Goal: Connect with others: Connect with others

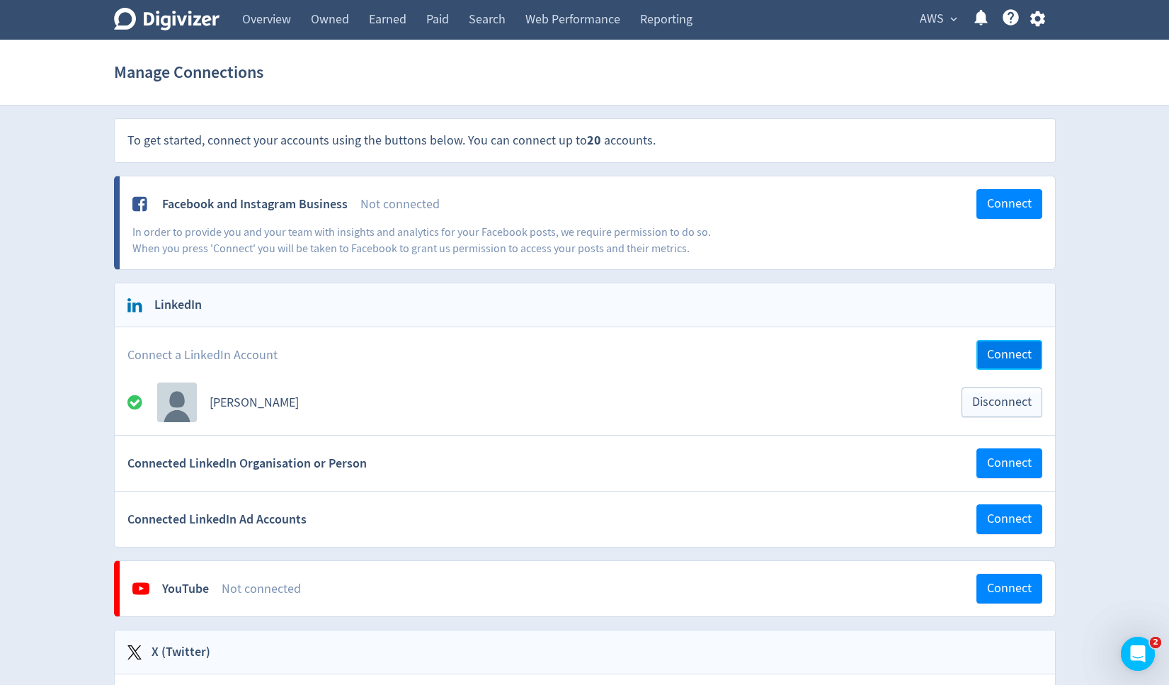
click at [997, 353] on span "Connect" at bounding box center [1009, 354] width 45 height 13
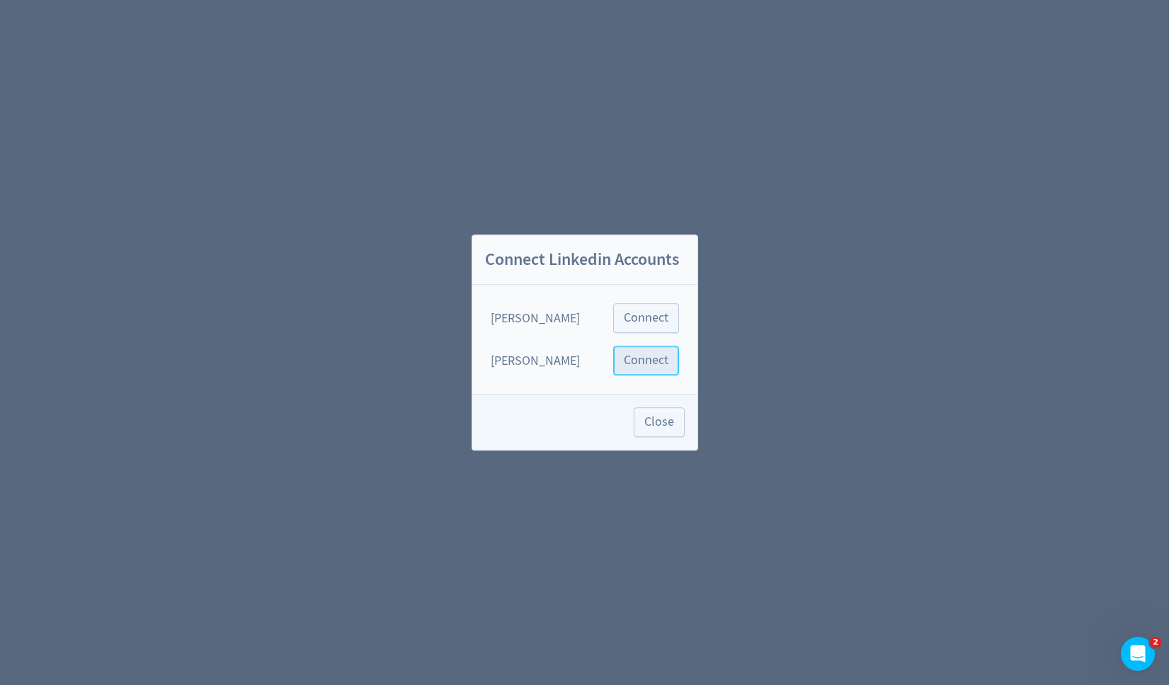
click at [649, 363] on span "Connect" at bounding box center [646, 360] width 45 height 13
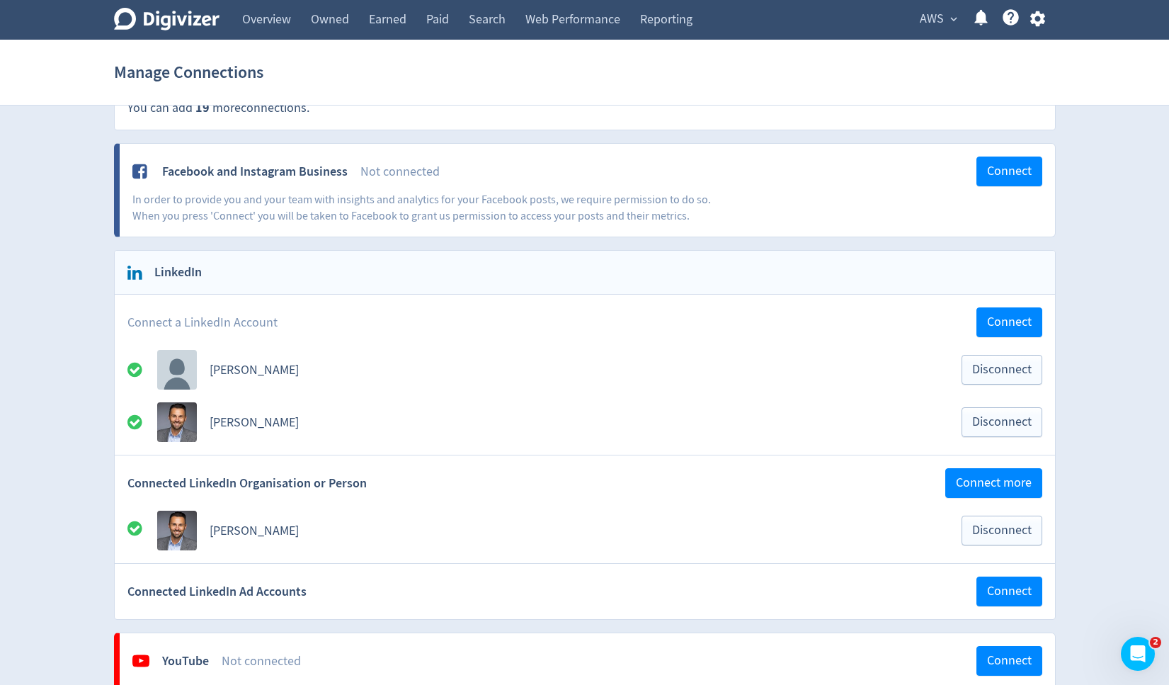
scroll to position [50, 0]
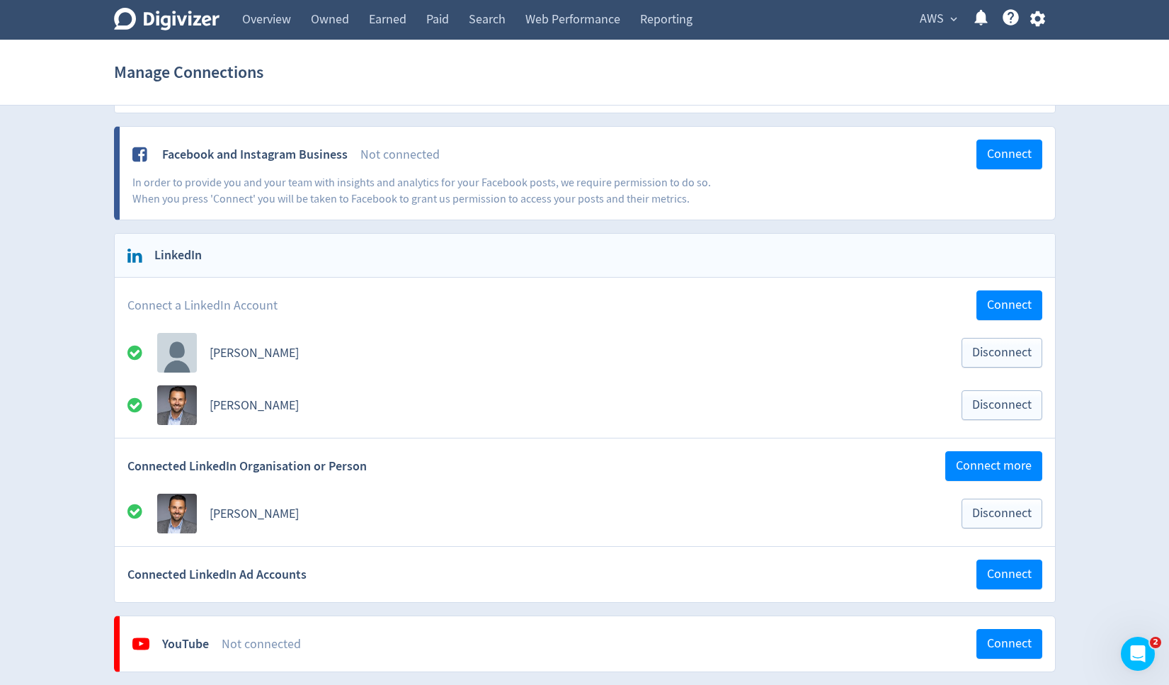
click at [919, 14] on button "AWS expand_more" at bounding box center [938, 19] width 46 height 23
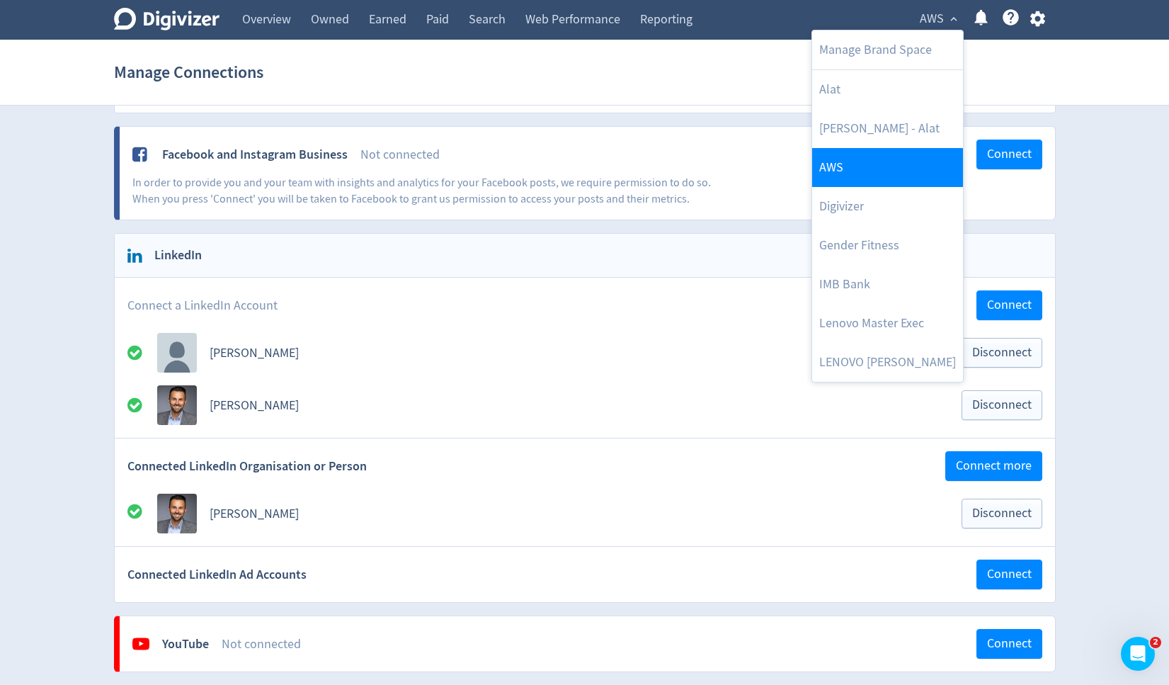
click at [851, 159] on link "AWS" at bounding box center [887, 167] width 151 height 39
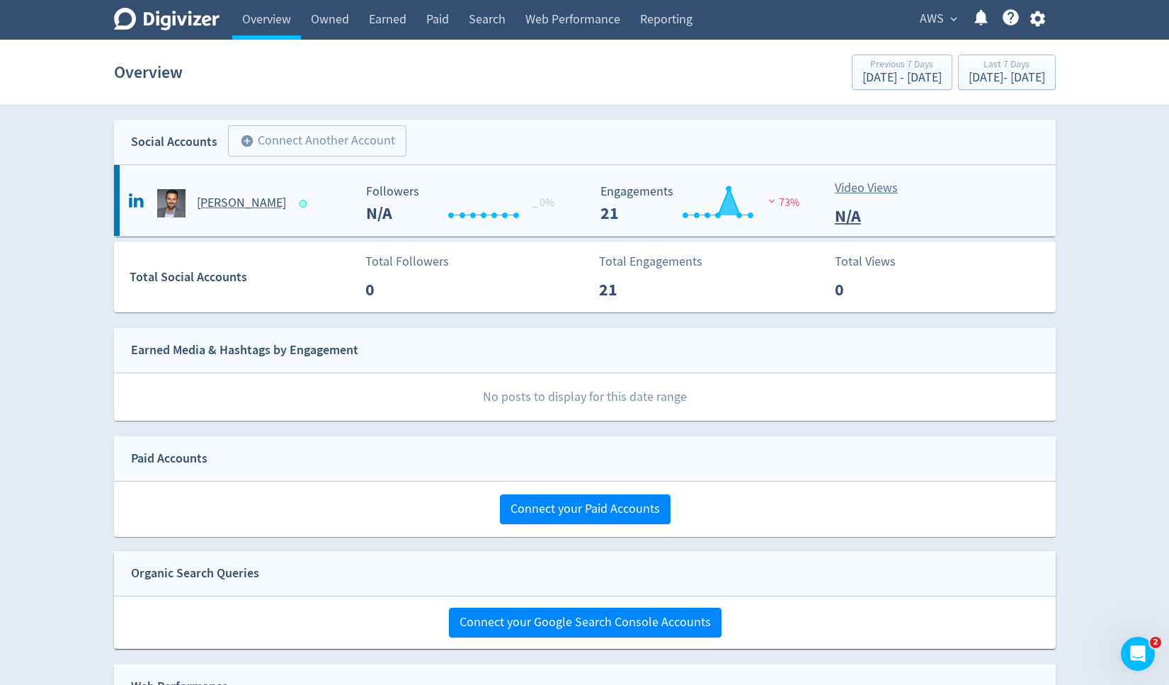
click at [259, 205] on h5 "[PERSON_NAME]" at bounding box center [241, 203] width 89 height 17
